Goal: Communication & Community: Ask a question

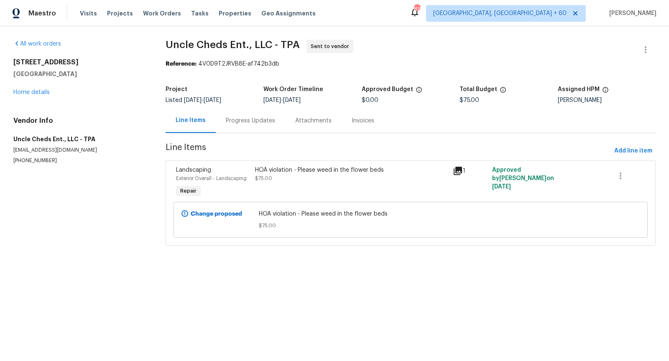
click at [245, 126] on div "Progress Updates" at bounding box center [250, 120] width 69 height 25
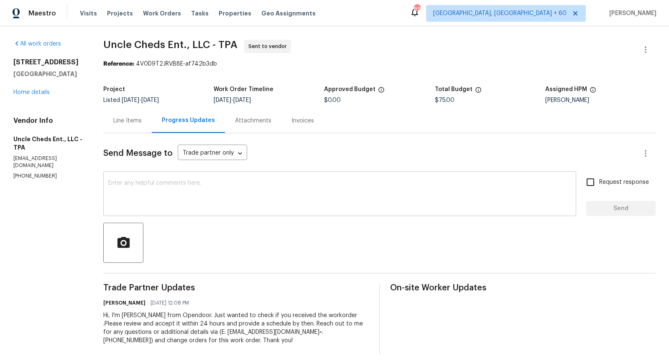
click at [237, 196] on textarea at bounding box center [339, 194] width 463 height 29
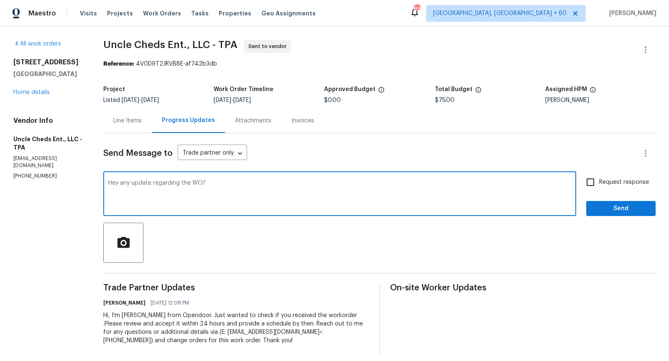
type textarea "Hey any update regarding the WO?"
click at [591, 180] on input "Request response" at bounding box center [590, 182] width 18 height 18
checkbox input "true"
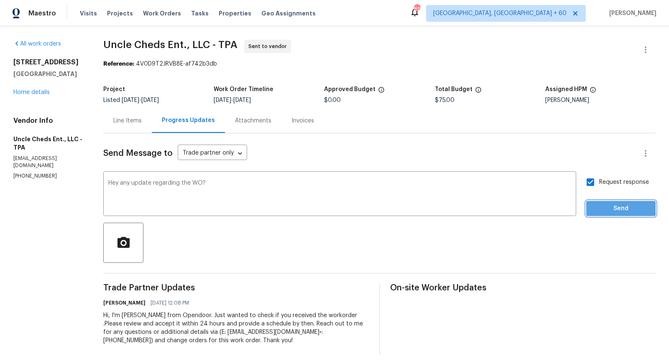
click at [608, 206] on span "Send" at bounding box center [621, 209] width 56 height 10
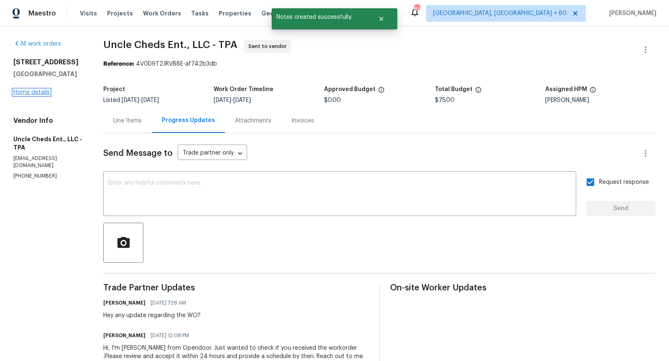
click at [41, 93] on link "Home details" at bounding box center [31, 92] width 36 height 6
